Goal: Task Accomplishment & Management: Use online tool/utility

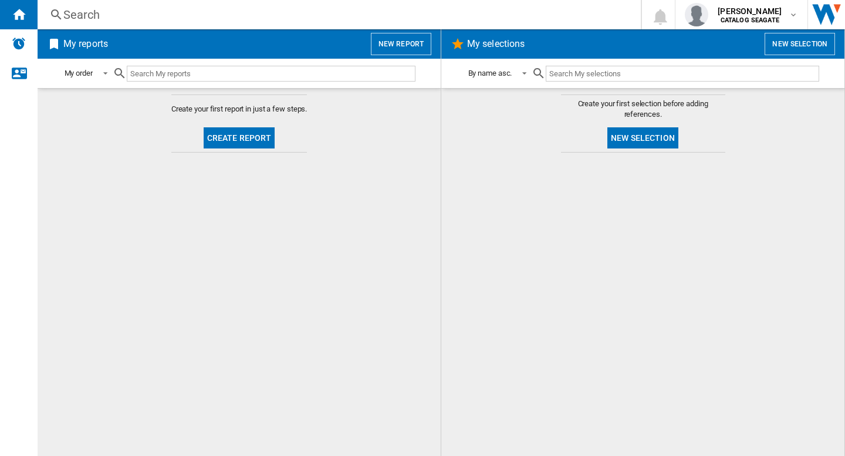
click at [394, 48] on button "New report" at bounding box center [401, 44] width 60 height 22
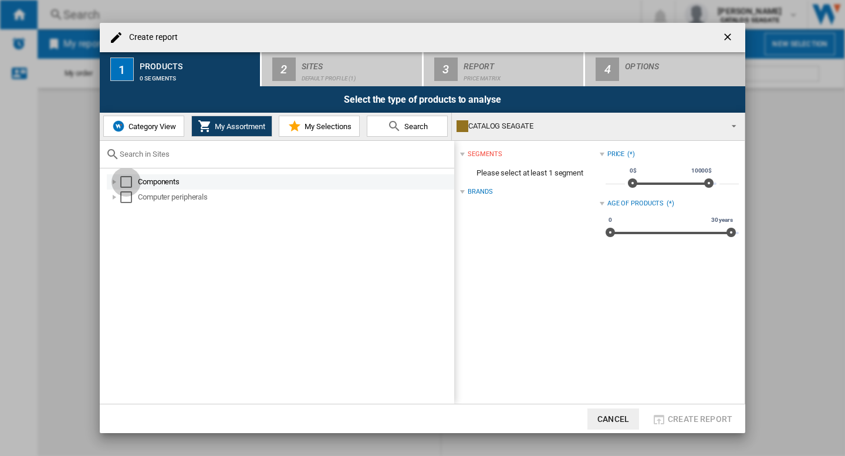
click at [126, 180] on div "Select" at bounding box center [126, 182] width 12 height 12
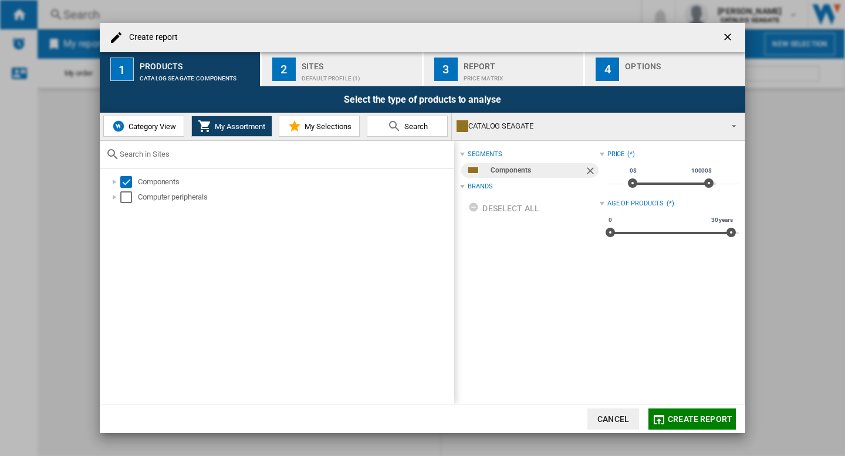
click at [332, 70] on div "Default profile (1)" at bounding box center [360, 75] width 116 height 12
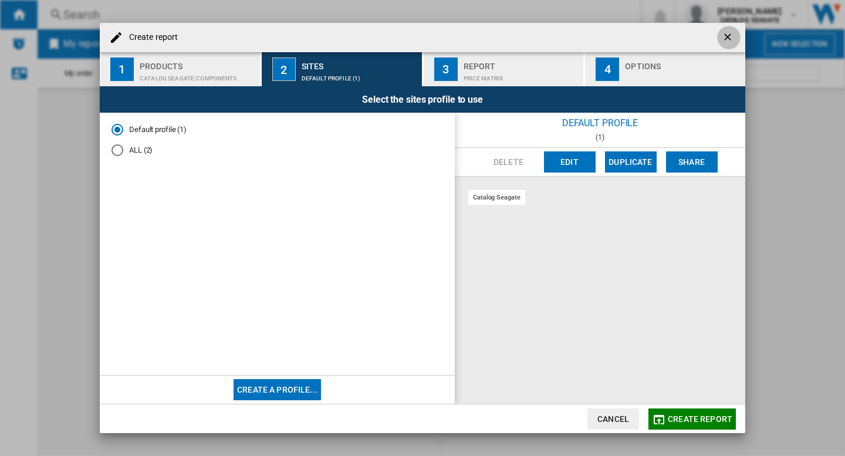
click at [729, 35] on ng-md-icon "getI18NText('BUTTONS.CLOSE_DIALOG')" at bounding box center [729, 38] width 14 height 14
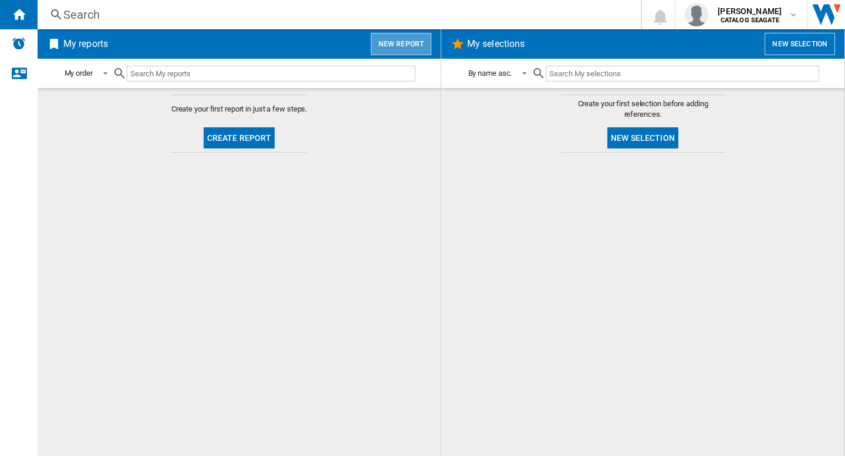
click at [407, 51] on button "New report" at bounding box center [401, 44] width 60 height 22
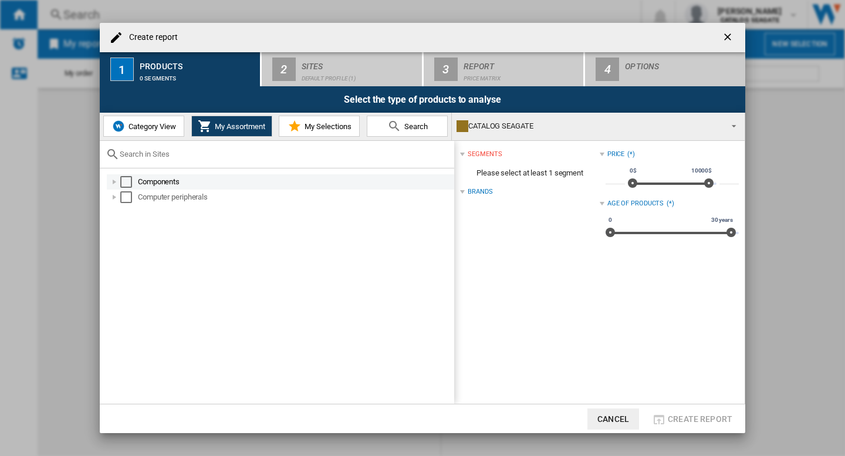
click at [122, 181] on div "Select" at bounding box center [126, 182] width 12 height 12
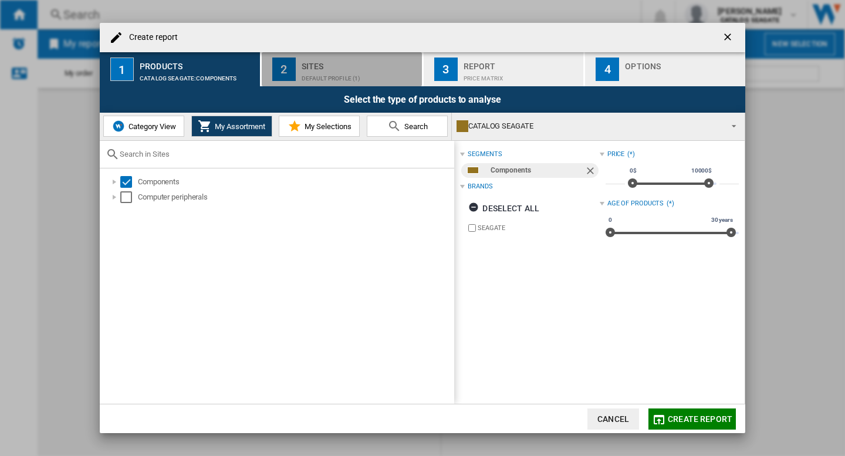
click at [342, 72] on div "Default profile (1)" at bounding box center [360, 75] width 116 height 12
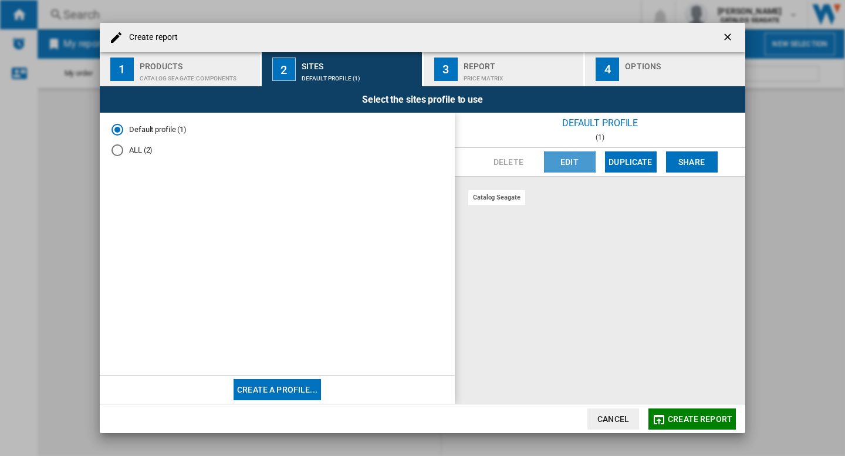
click at [569, 167] on button "Edit" at bounding box center [570, 161] width 52 height 21
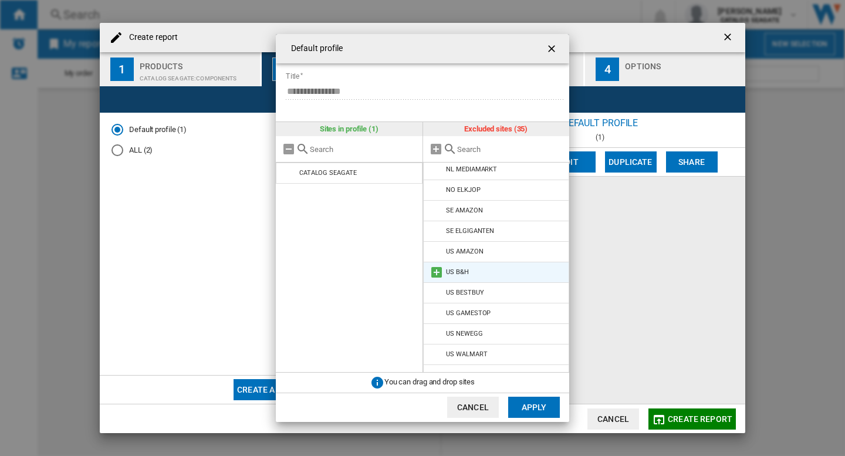
scroll to position [510, 0]
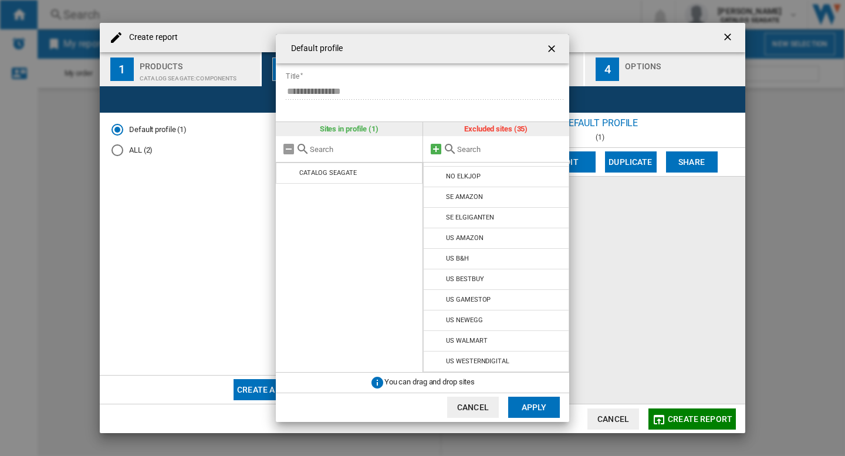
click at [435, 151] on md-icon at bounding box center [436, 149] width 14 height 14
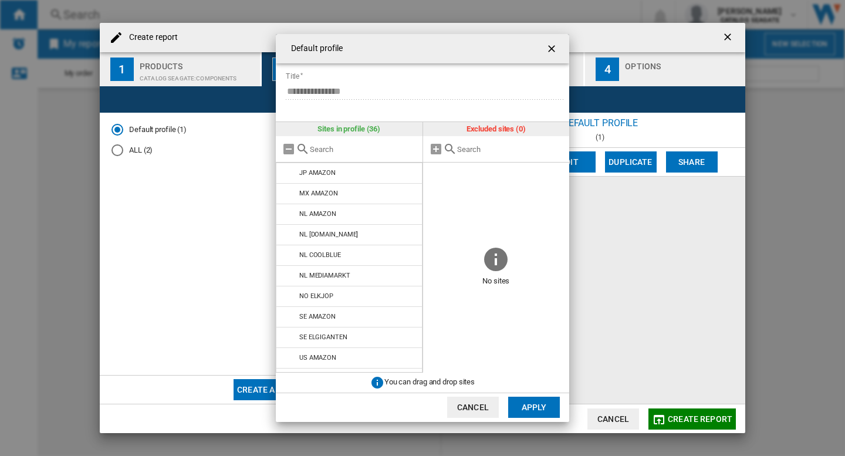
scroll to position [531, 0]
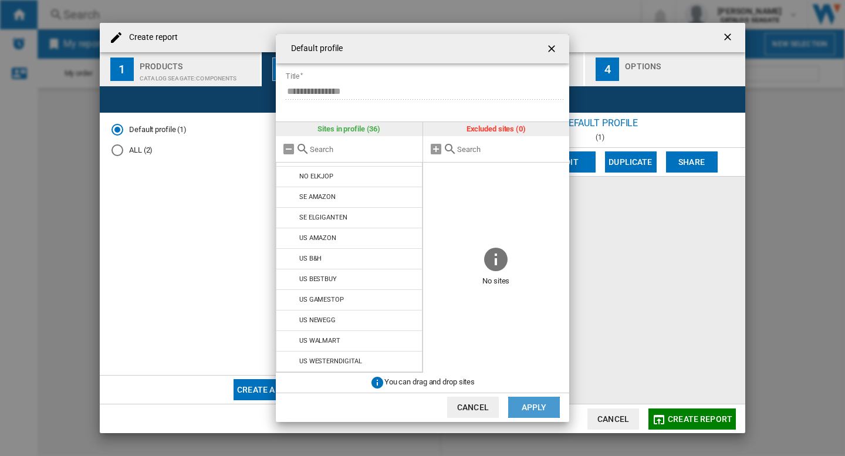
click at [538, 411] on button "Apply" at bounding box center [534, 407] width 52 height 21
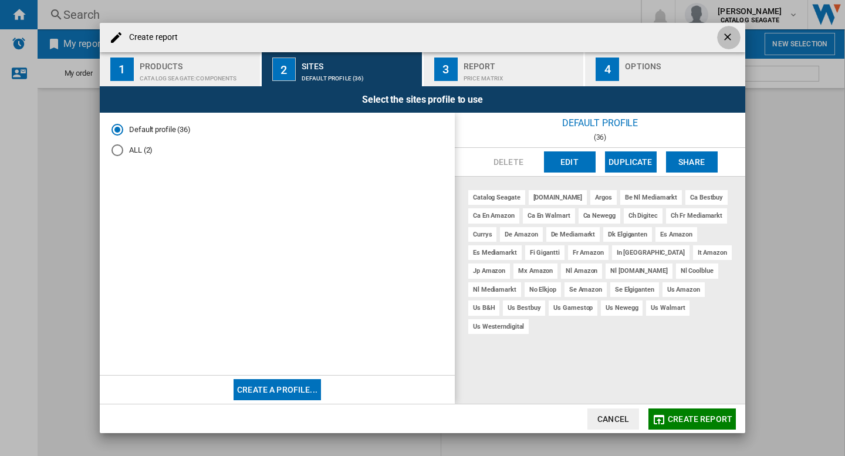
click at [726, 38] on ng-md-icon "getI18NText('BUTTONS.CLOSE_DIALOG')" at bounding box center [729, 38] width 14 height 14
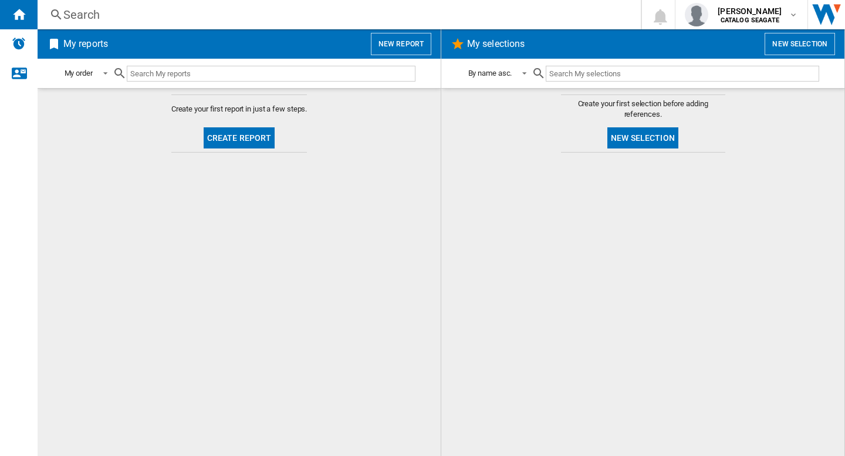
click at [348, 19] on div "Search" at bounding box center [336, 14] width 547 height 16
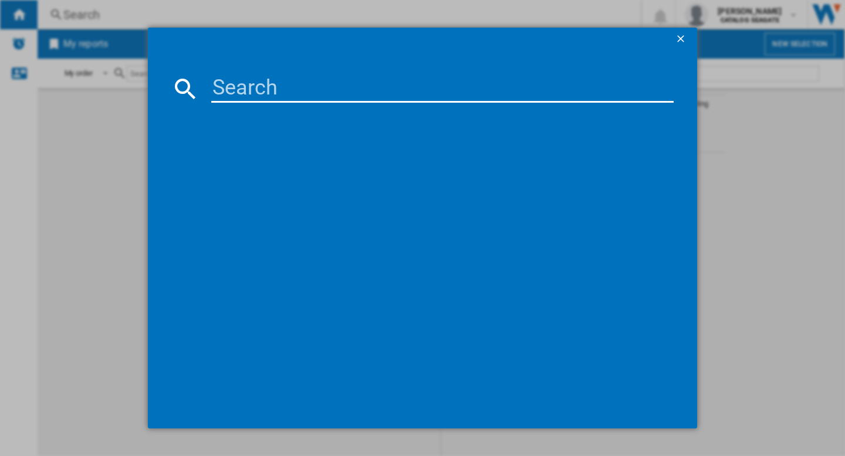
click at [299, 100] on input at bounding box center [442, 89] width 462 height 28
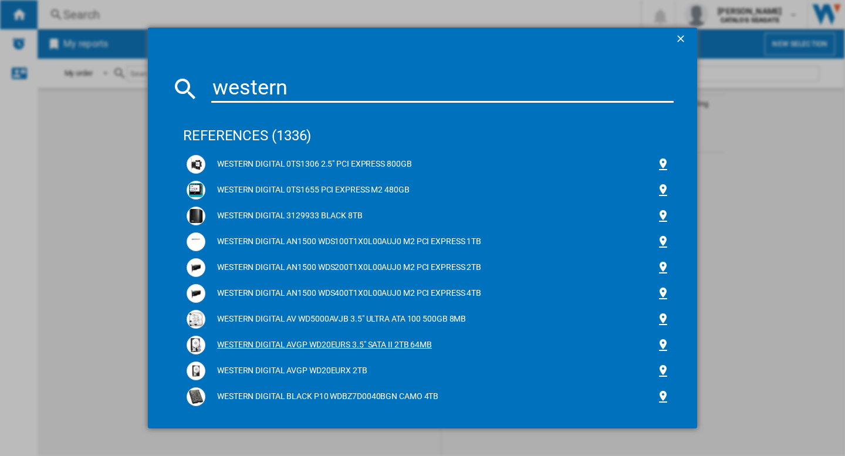
type input "western"
click at [675, 41] on ng-md-icon "getI18NText('BUTTONS.CLOSE_DIALOG')" at bounding box center [682, 40] width 14 height 14
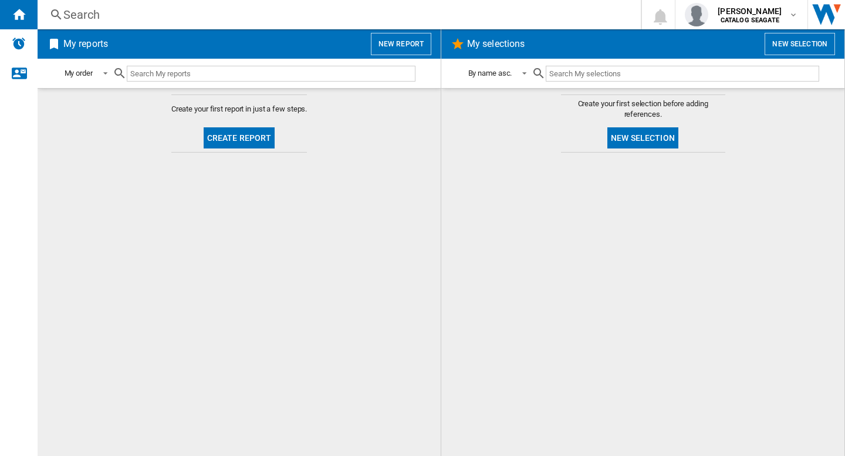
click at [397, 40] on button "New report" at bounding box center [401, 44] width 60 height 22
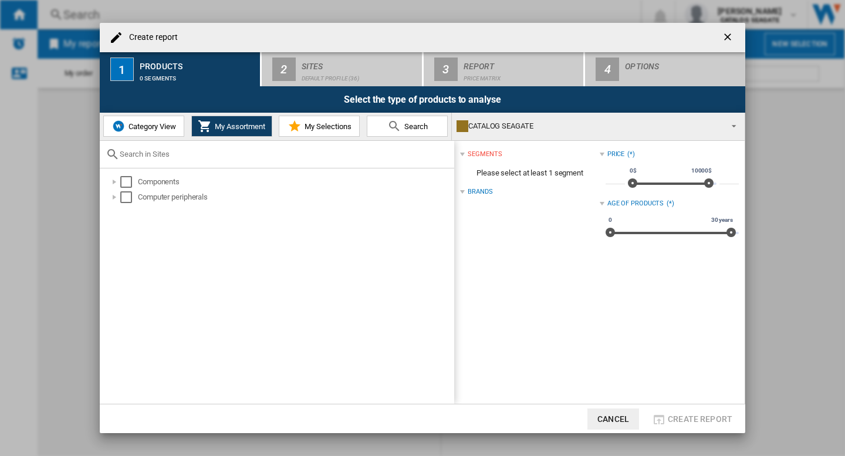
click at [146, 128] on span "Category View" at bounding box center [151, 126] width 50 height 9
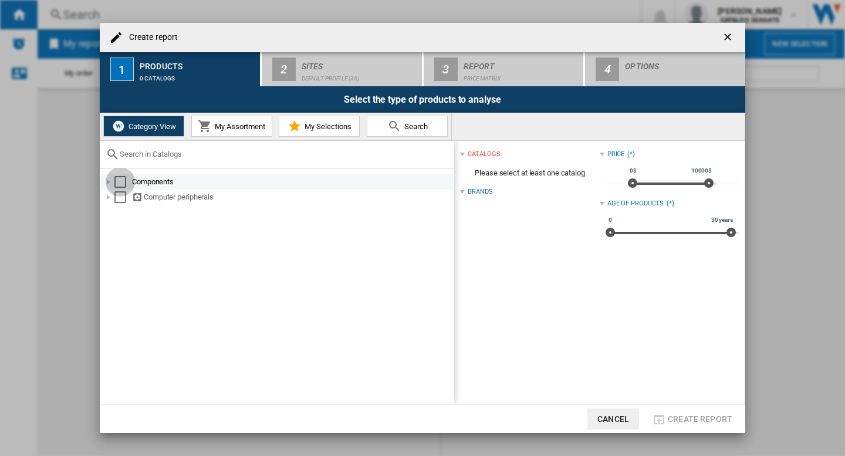
click at [117, 181] on div "Select" at bounding box center [120, 182] width 12 height 12
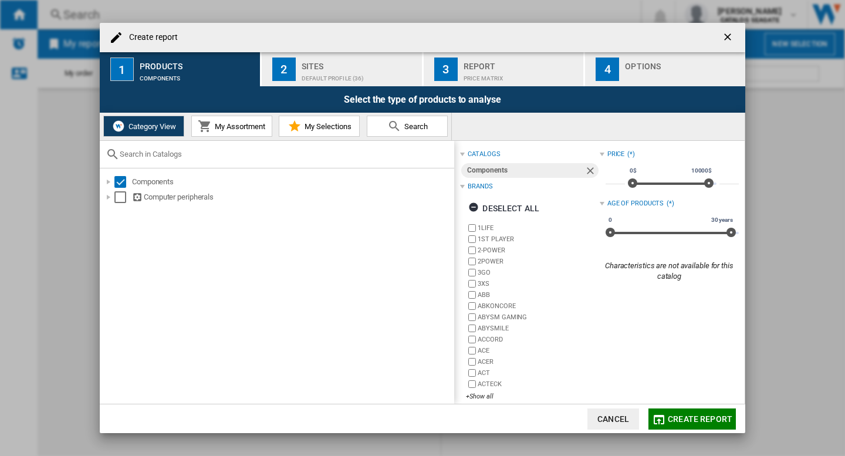
click at [311, 71] on div "Default profile (36)" at bounding box center [360, 75] width 116 height 12
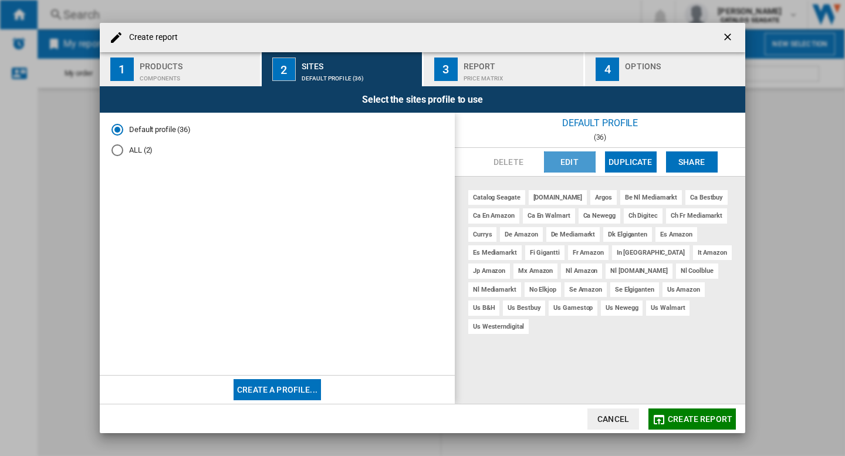
click at [548, 160] on button "Edit" at bounding box center [570, 161] width 52 height 21
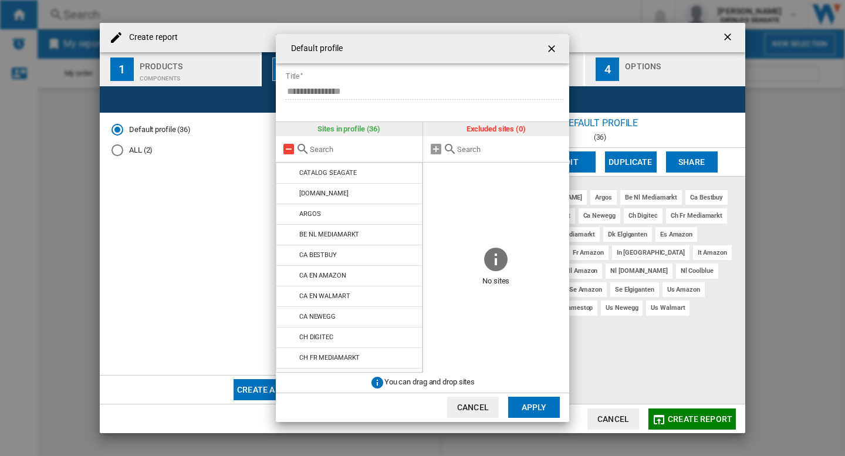
click at [285, 148] on md-icon "{{::title}} {{::getI18NText('BUTTONS.CANCEL')}} ..." at bounding box center [289, 149] width 14 height 14
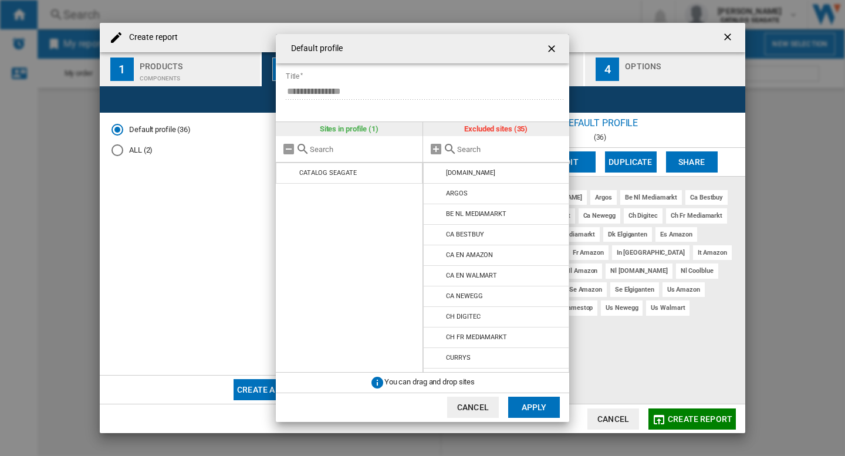
click at [538, 403] on button "Apply" at bounding box center [534, 407] width 52 height 21
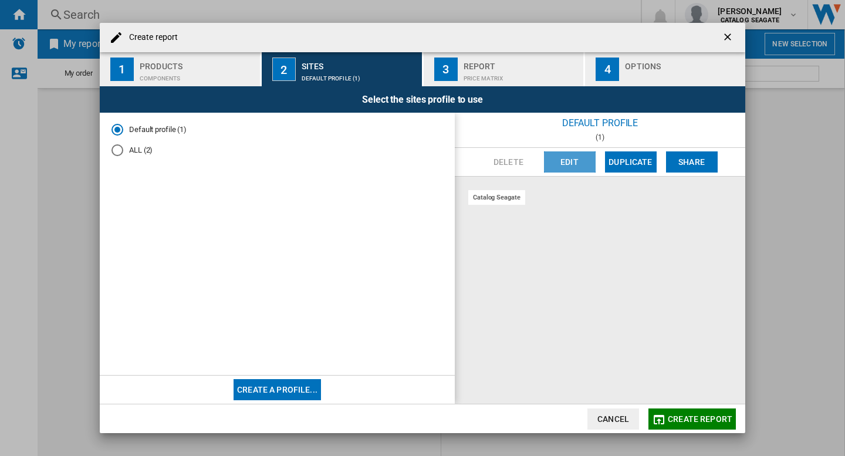
click at [556, 167] on button "Edit" at bounding box center [570, 161] width 52 height 21
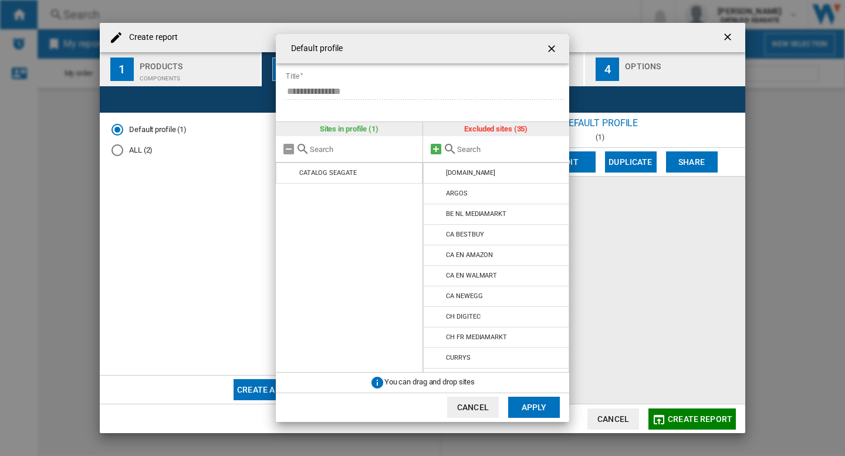
click at [437, 147] on md-icon "{{::title}} {{::getI18NText('BUTTONS.CANCEL')}} ..." at bounding box center [436, 149] width 14 height 14
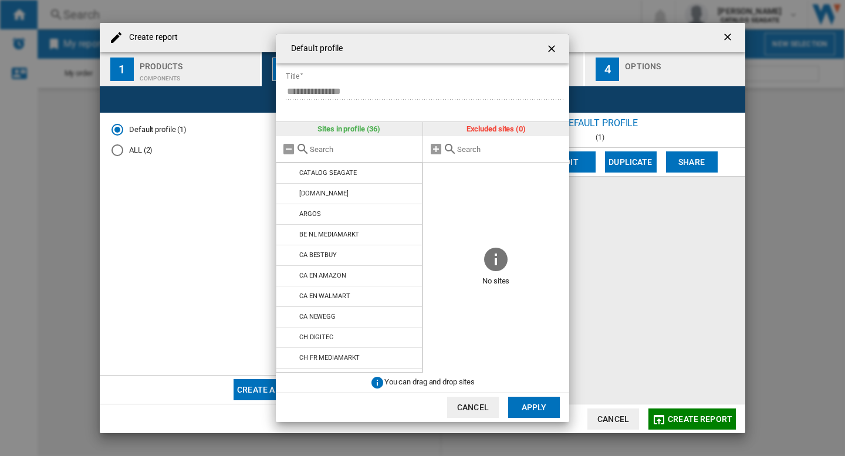
click at [529, 404] on button "Apply" at bounding box center [534, 407] width 52 height 21
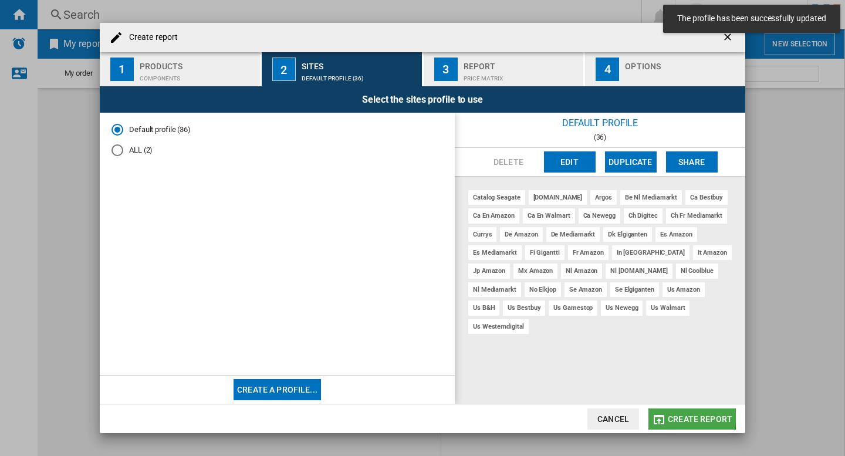
click at [677, 414] on span "Create report" at bounding box center [700, 418] width 65 height 9
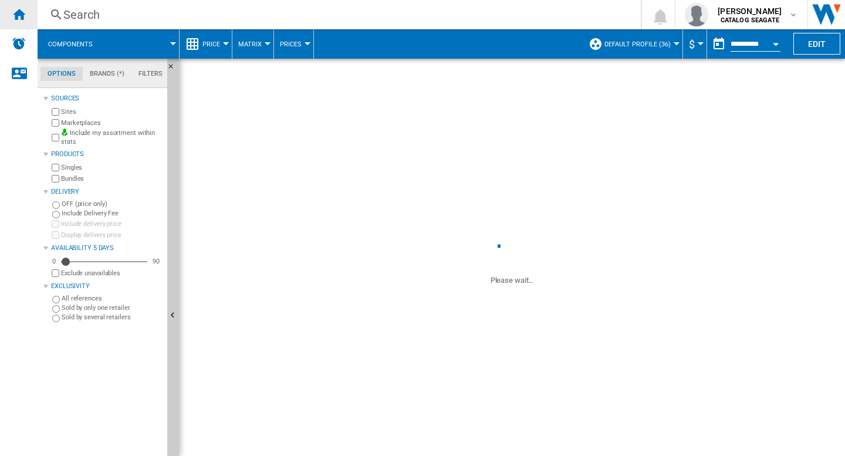
click at [24, 13] on ng-md-icon "Home" at bounding box center [19, 14] width 14 height 14
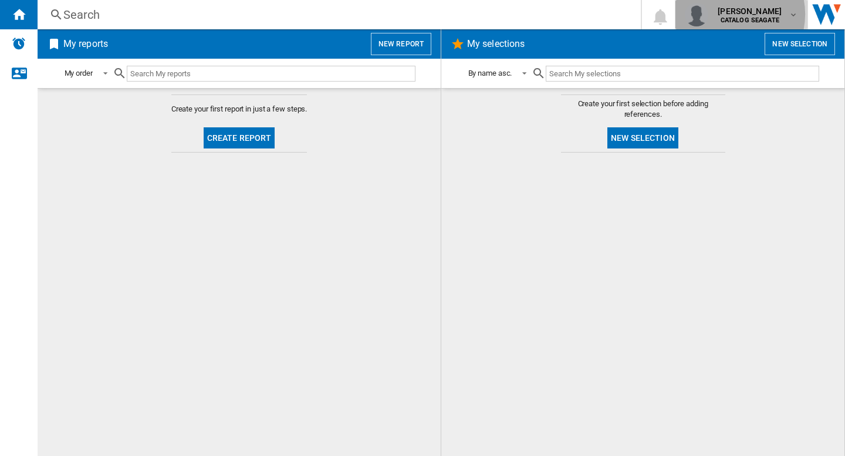
click at [731, 14] on span "[PERSON_NAME]" at bounding box center [750, 11] width 64 height 12
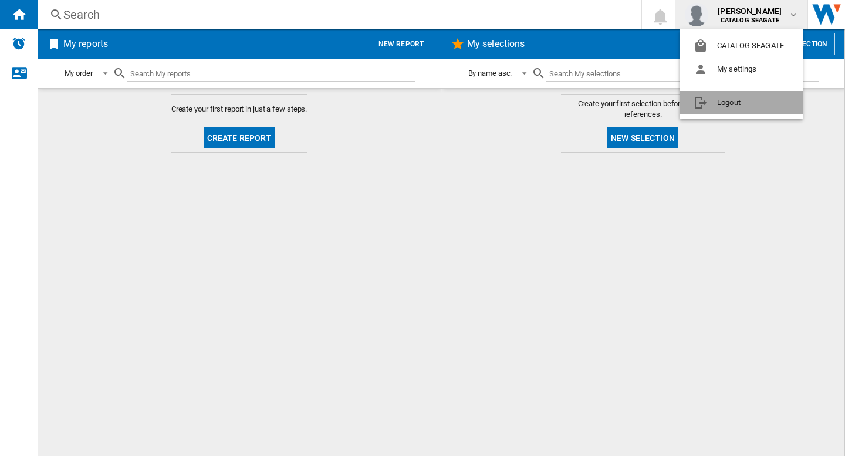
click at [743, 105] on button "Logout" at bounding box center [741, 102] width 123 height 23
